Goal: Information Seeking & Learning: Learn about a topic

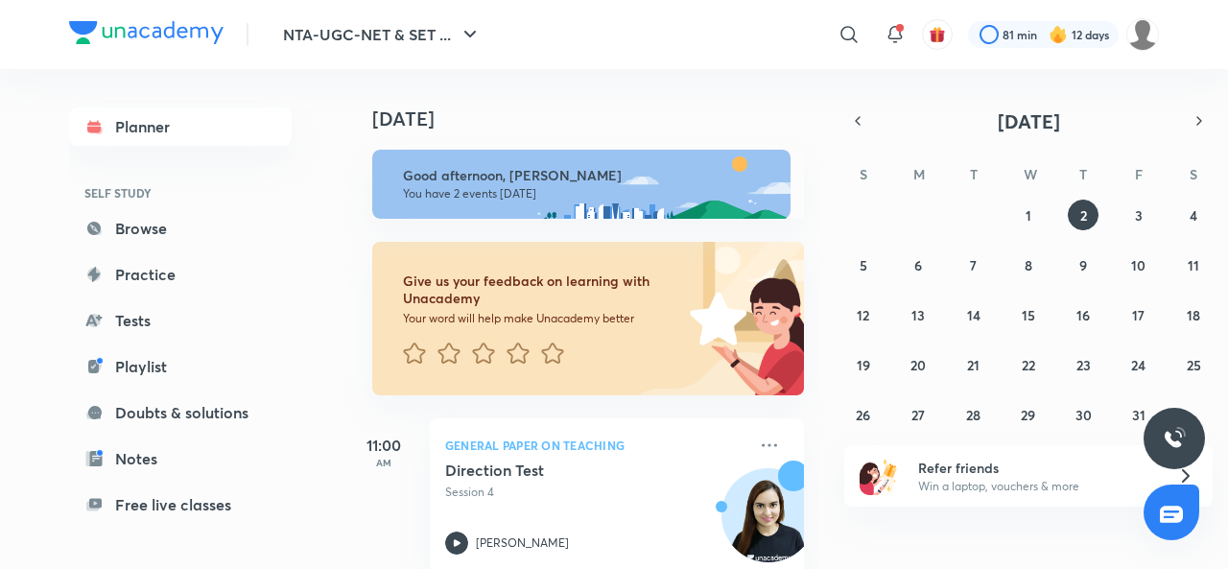
scroll to position [213, 0]
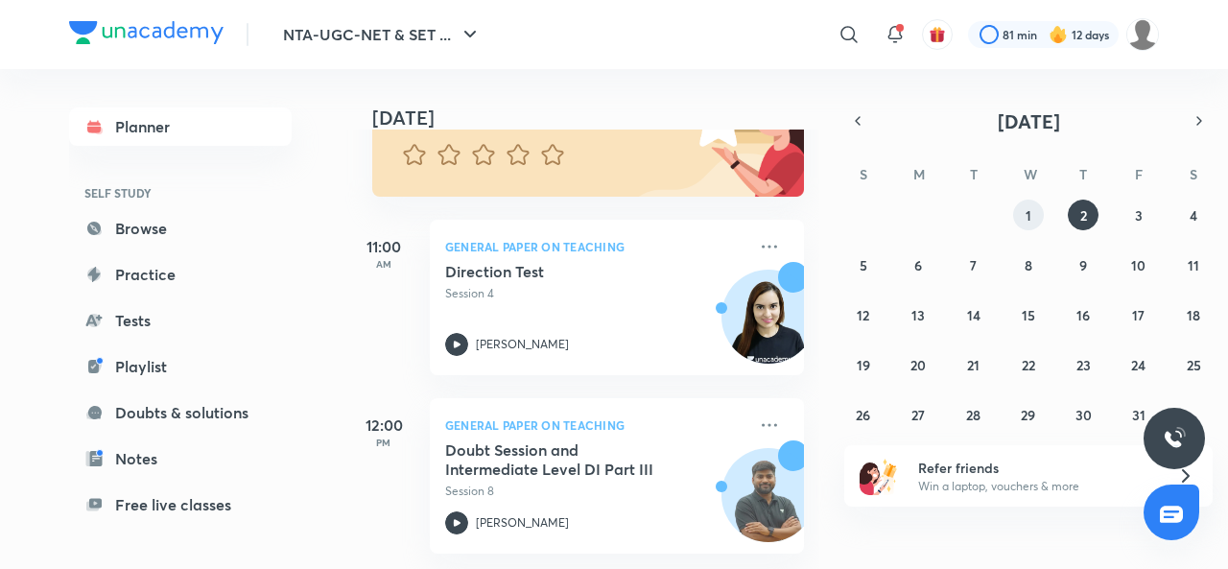
click at [1023, 215] on button "1" at bounding box center [1028, 215] width 31 height 31
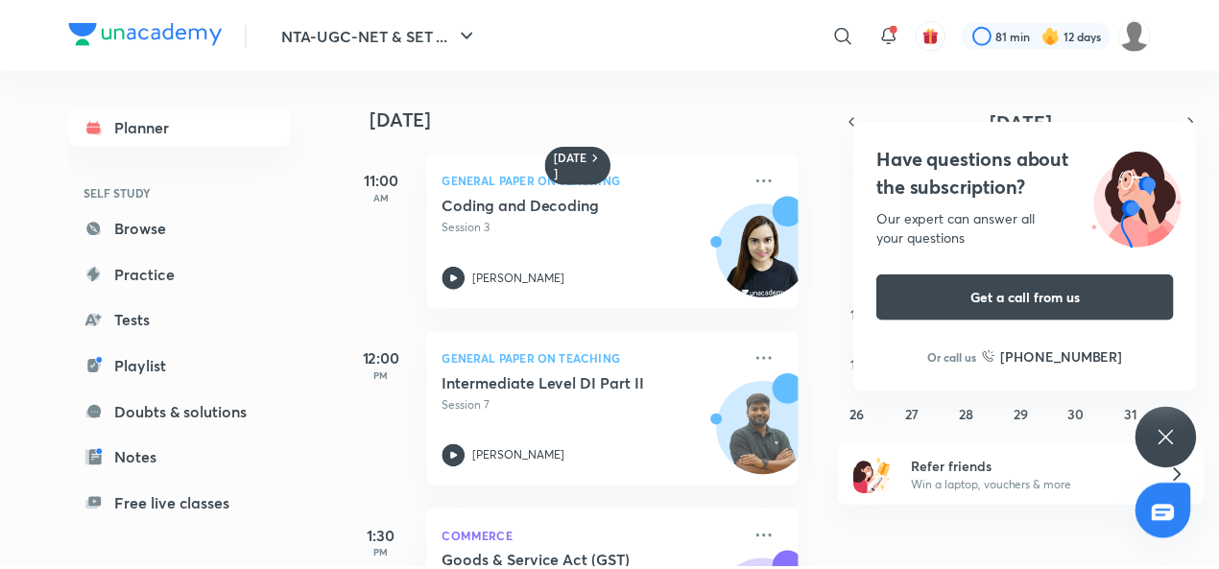
scroll to position [305, 0]
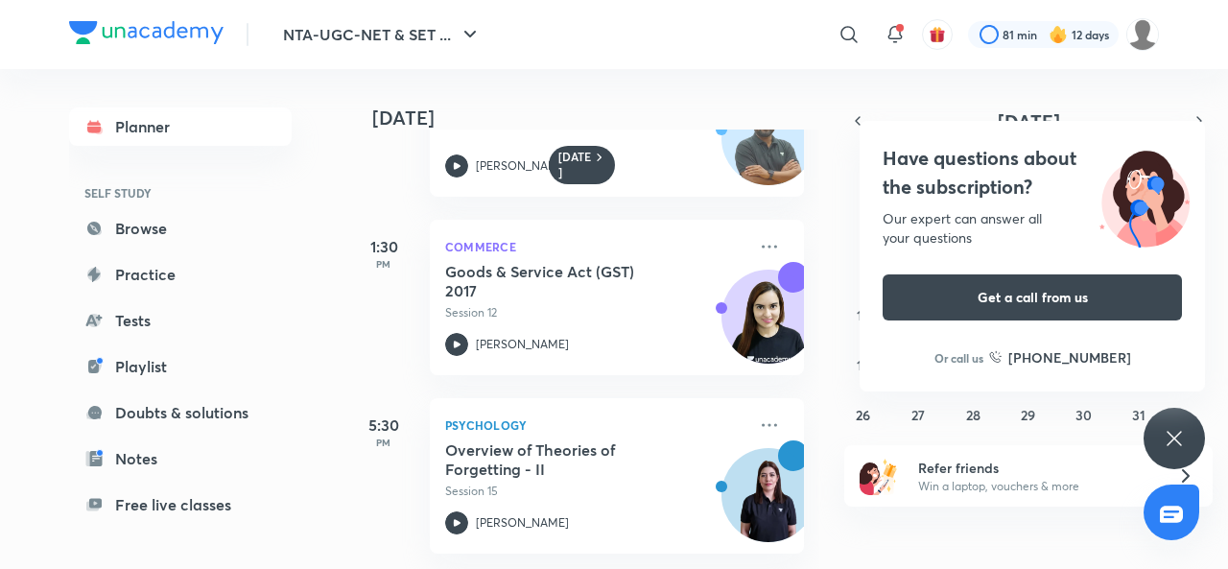
click at [758, 414] on icon at bounding box center [769, 425] width 23 height 23
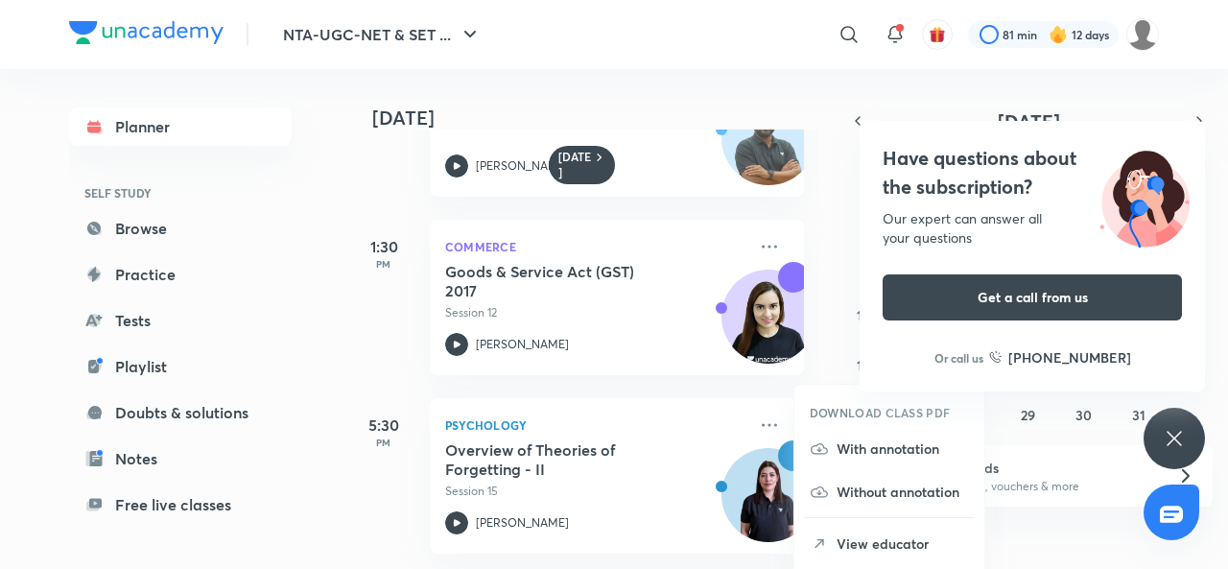
click at [1177, 429] on icon at bounding box center [1174, 438] width 23 height 23
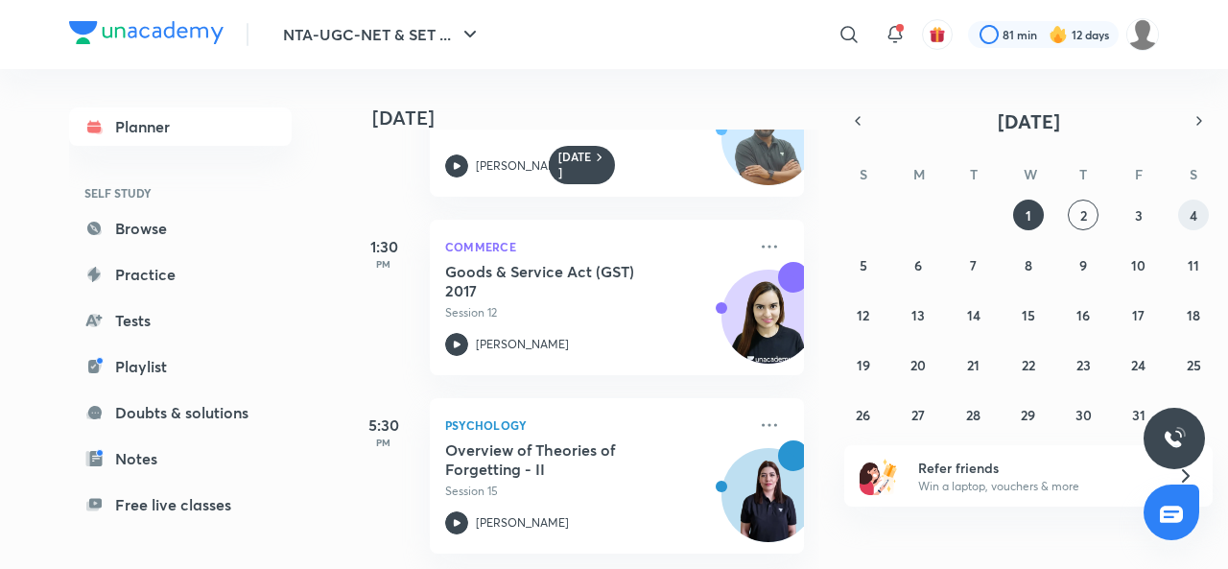
click at [1181, 220] on button "4" at bounding box center [1193, 215] width 31 height 31
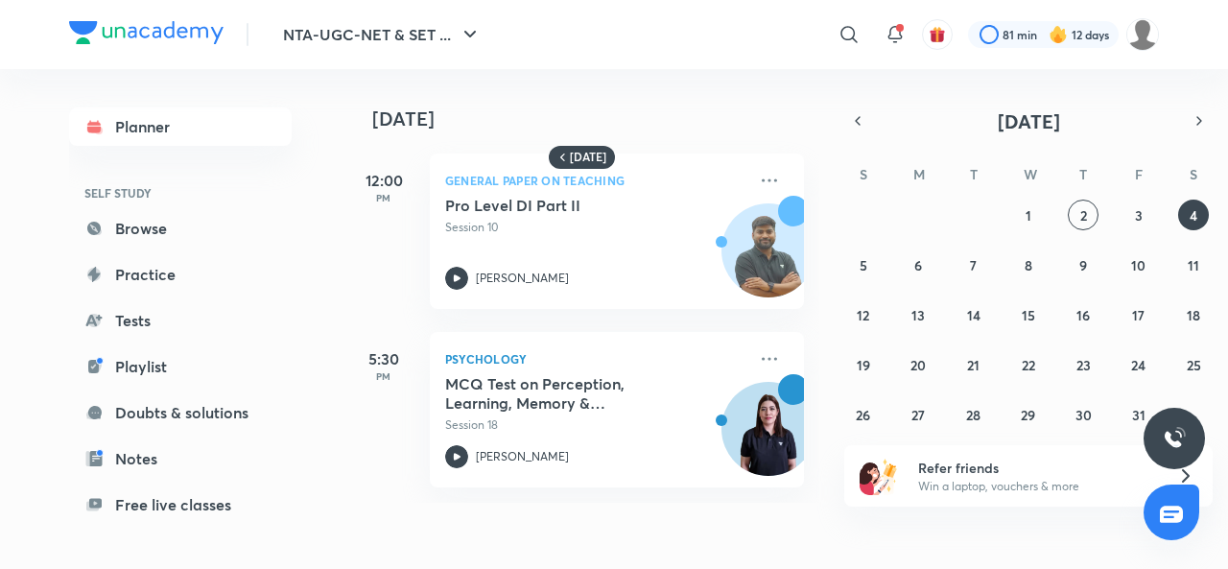
click at [758, 363] on icon at bounding box center [769, 358] width 23 height 23
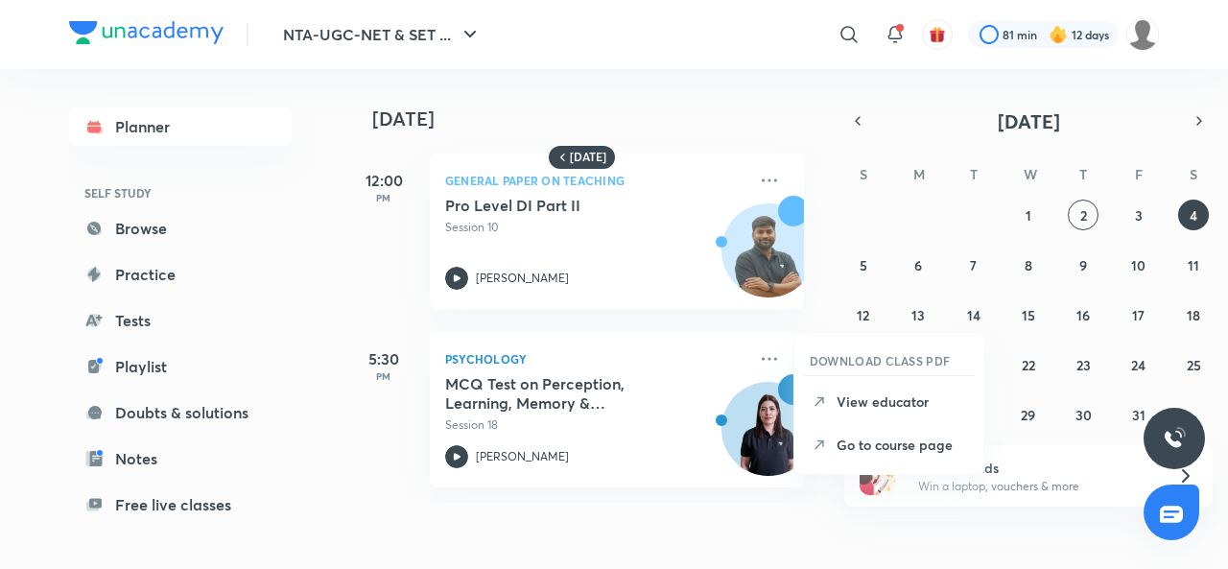
click at [881, 442] on p "Go to course page" at bounding box center [903, 445] width 132 height 20
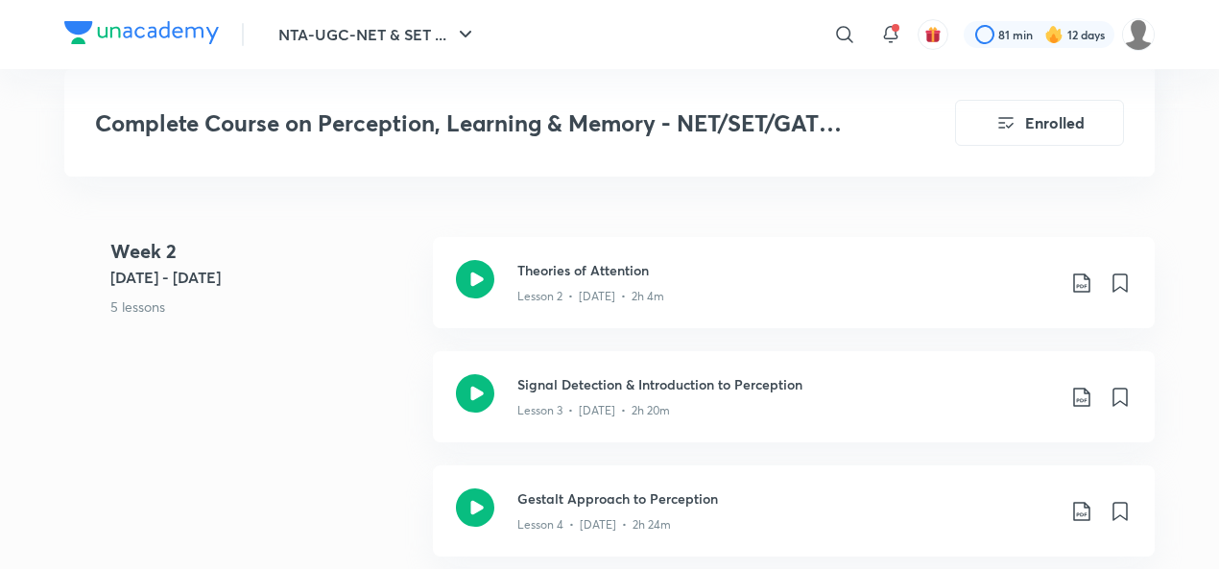
scroll to position [1263, 0]
click at [1084, 274] on icon at bounding box center [1081, 283] width 16 height 19
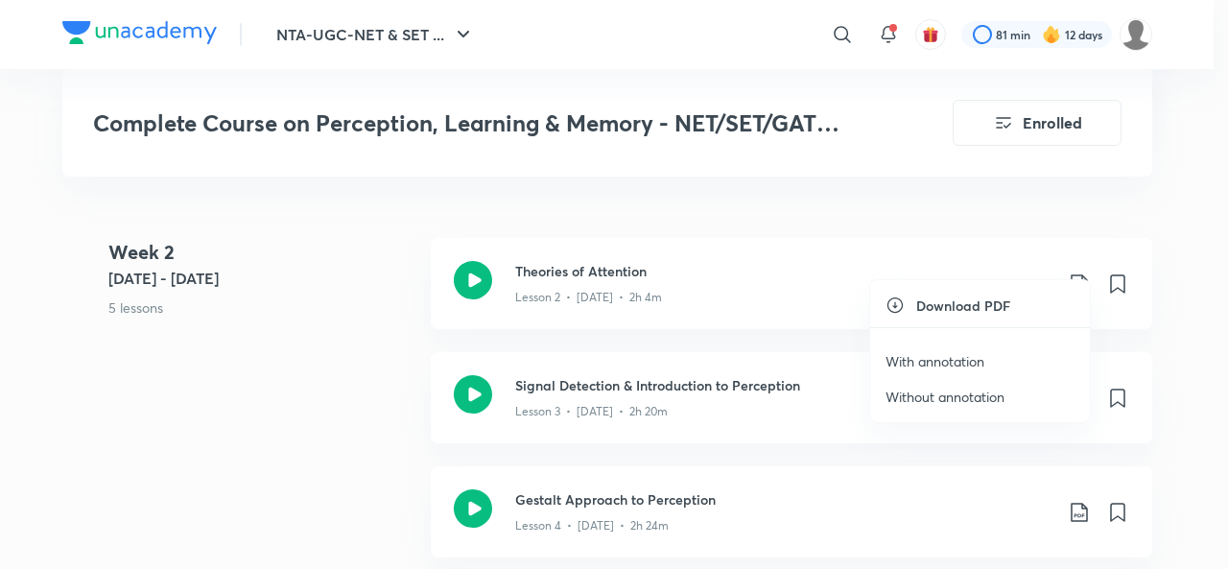
click at [953, 357] on p "With annotation" at bounding box center [935, 361] width 99 height 20
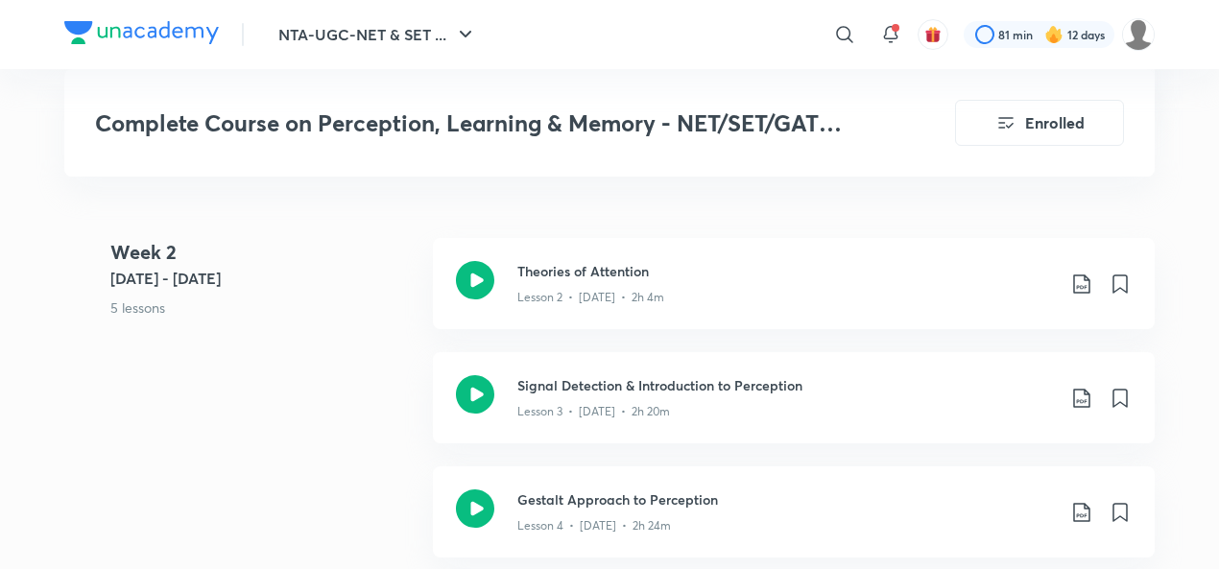
click at [1079, 387] on icon at bounding box center [1081, 398] width 23 height 23
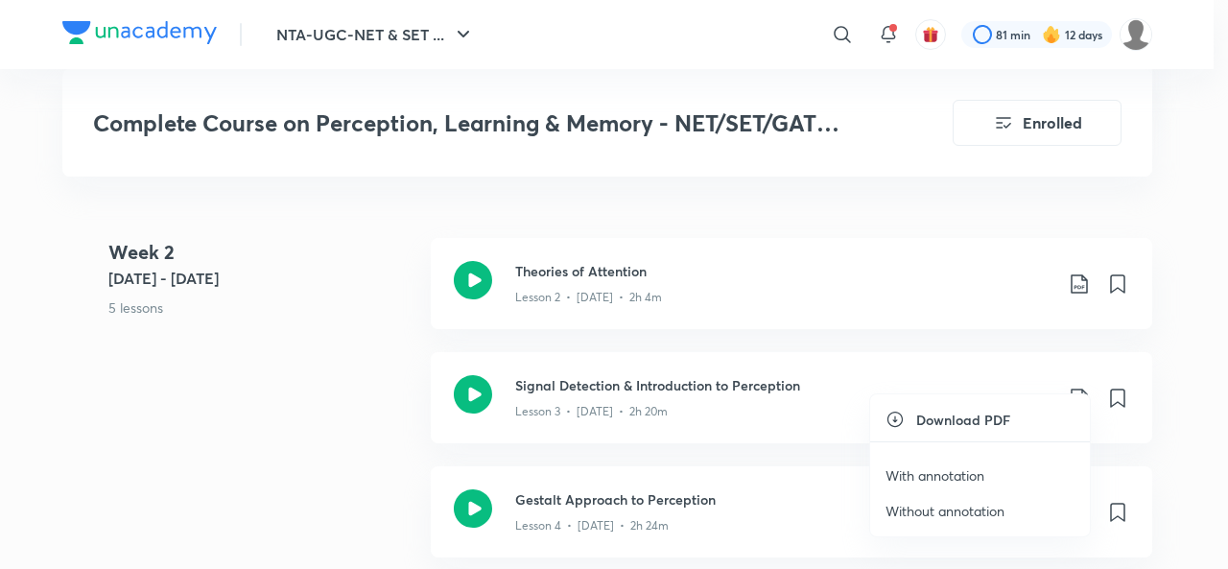
click at [915, 479] on p "With annotation" at bounding box center [935, 475] width 99 height 20
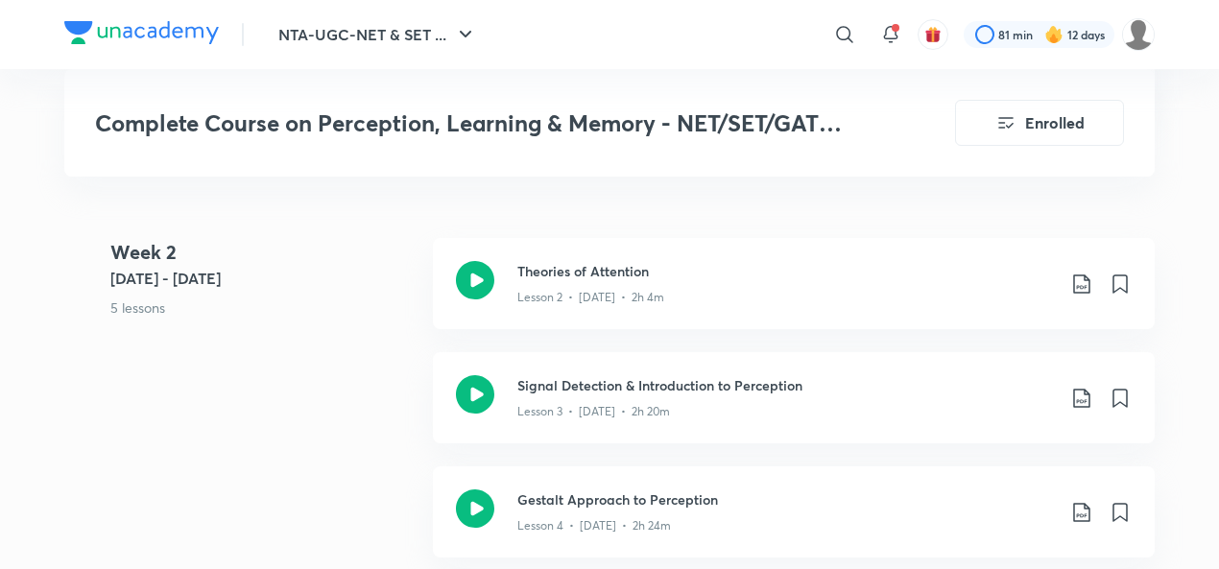
click at [476, 375] on icon at bounding box center [475, 394] width 38 height 38
